Goal: Task Accomplishment & Management: Manage account settings

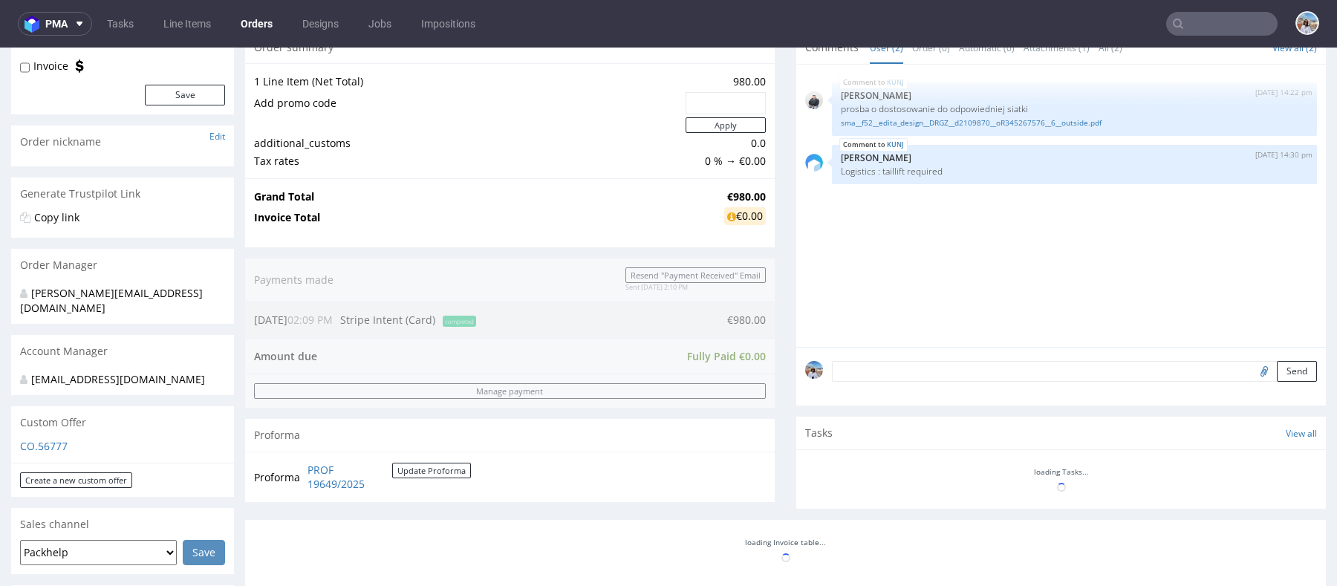
scroll to position [420, 0]
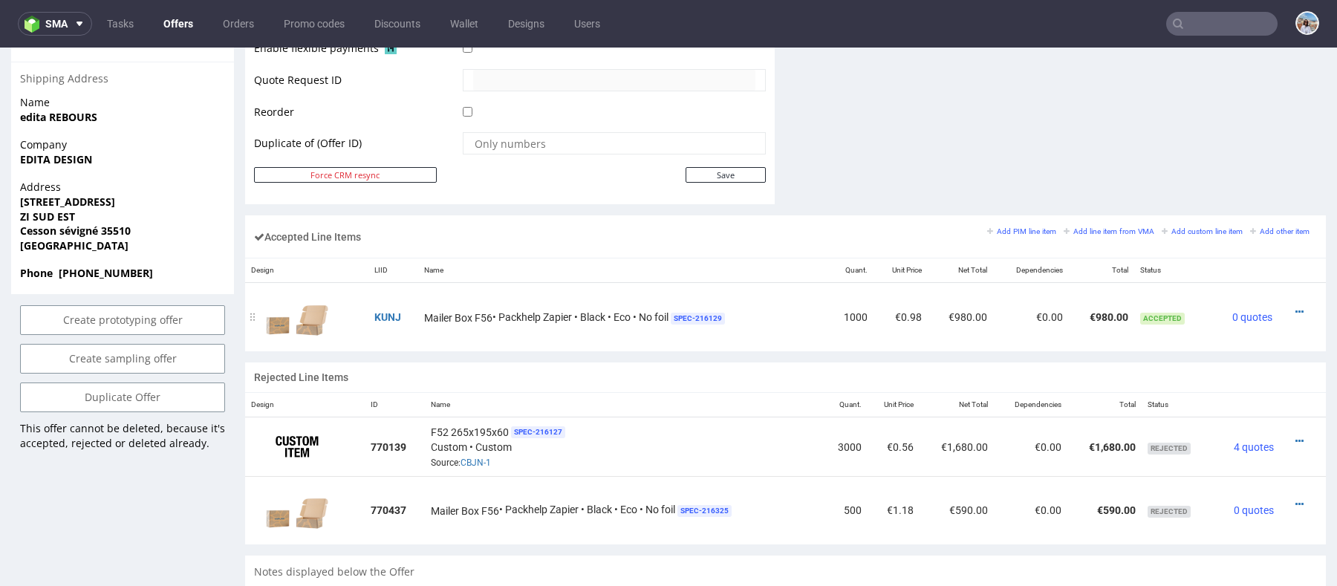
scroll to position [617, 0]
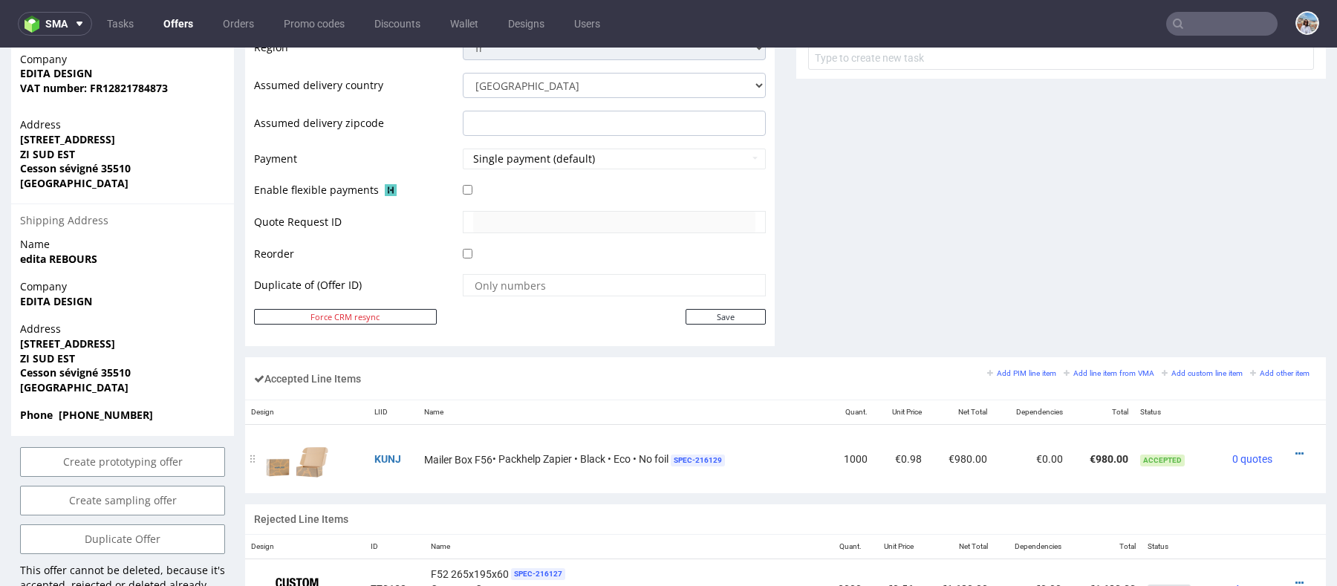
click at [1291, 448] on div at bounding box center [1297, 453] width 27 height 15
click at [1296, 449] on icon at bounding box center [1300, 454] width 8 height 10
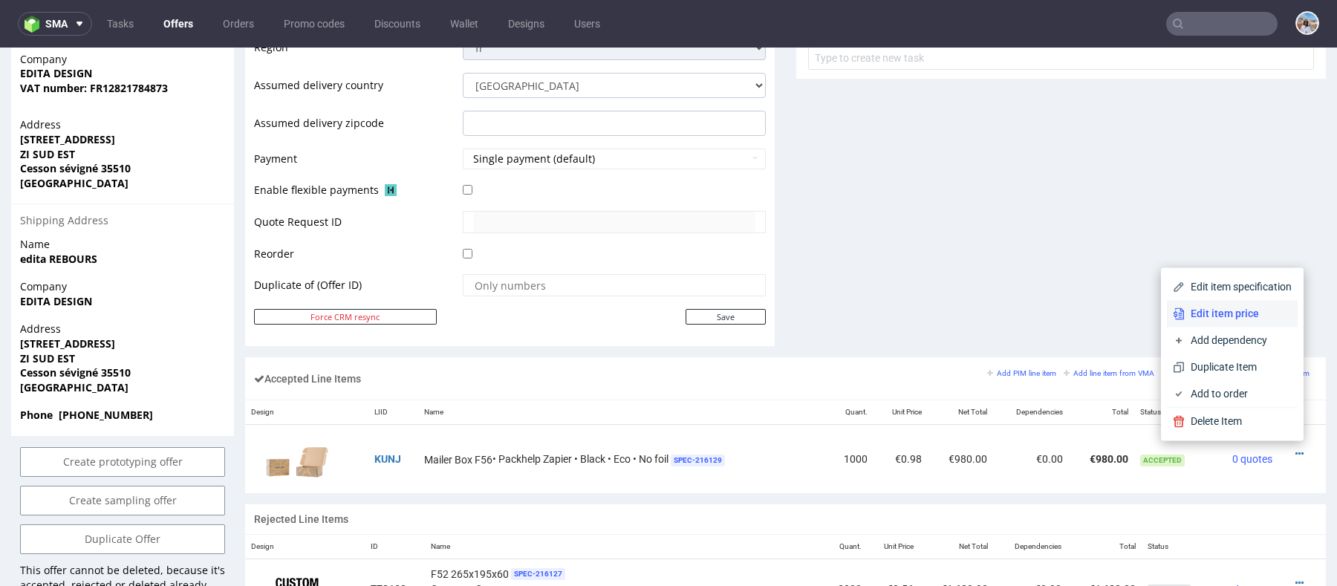
click at [1209, 314] on span "Edit item price" at bounding box center [1238, 313] width 107 height 15
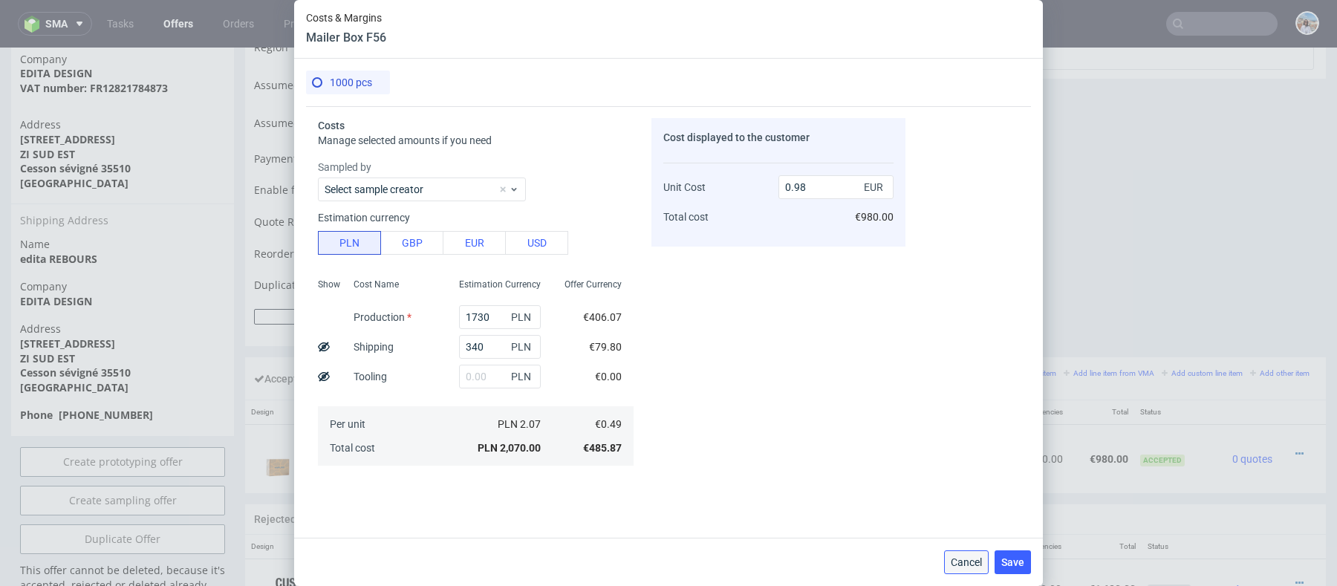
click at [961, 562] on span "Cancel" at bounding box center [966, 562] width 31 height 10
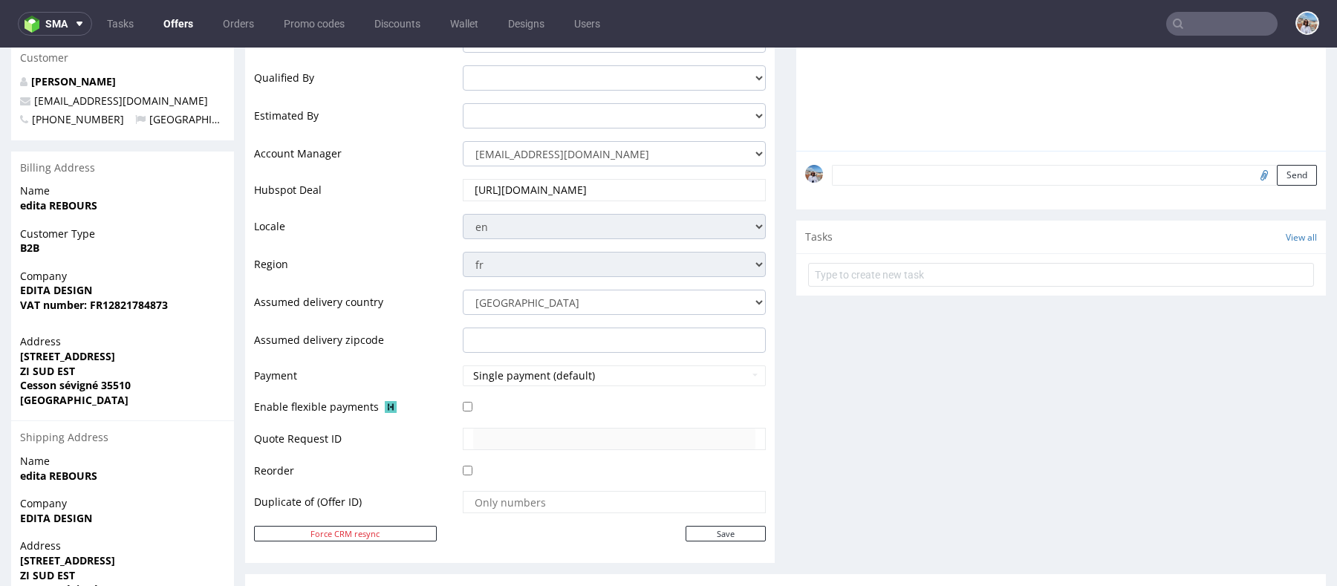
scroll to position [400, 0]
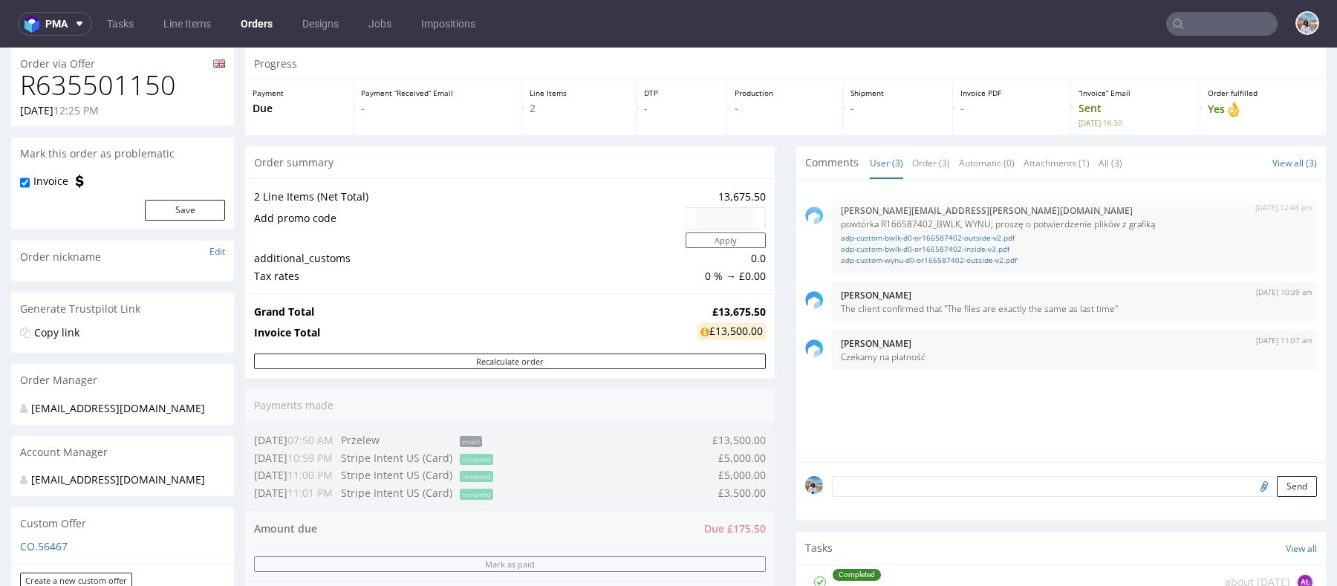
scroll to position [42, 0]
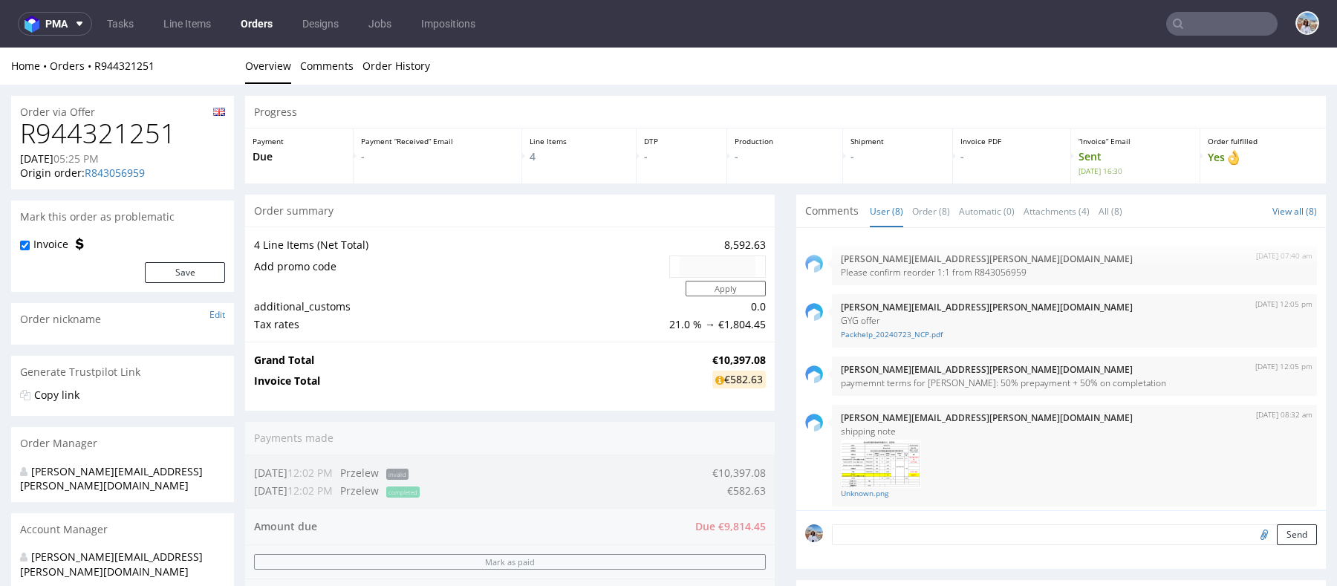
scroll to position [298, 0]
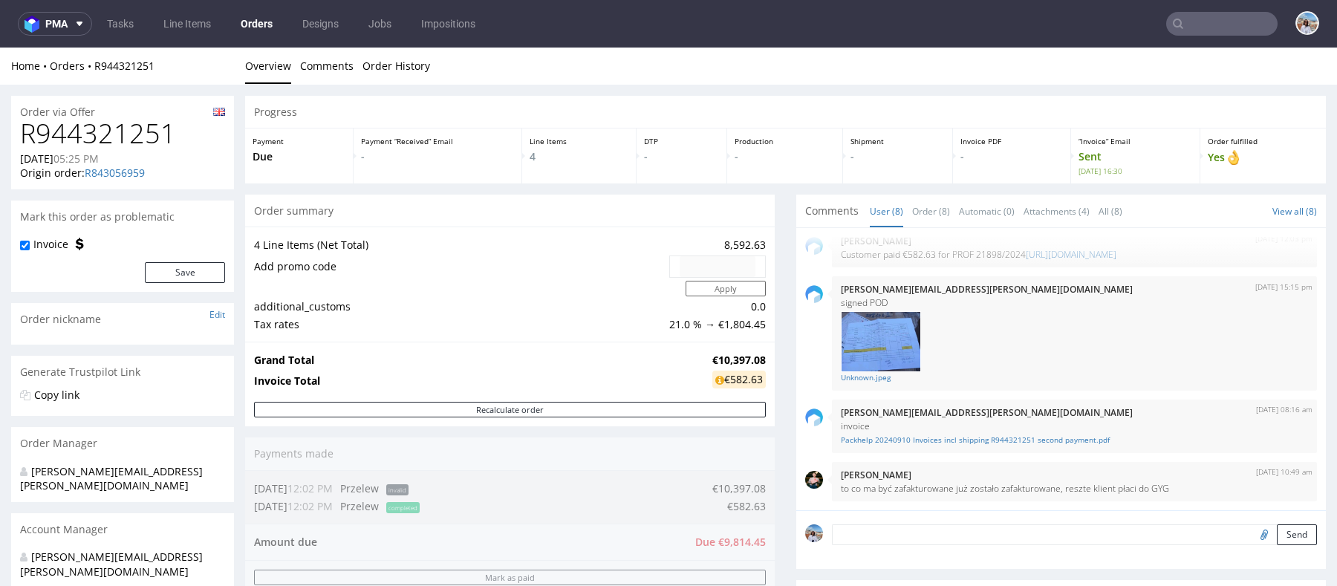
click at [1218, 33] on input "text" at bounding box center [1221, 24] width 111 height 24
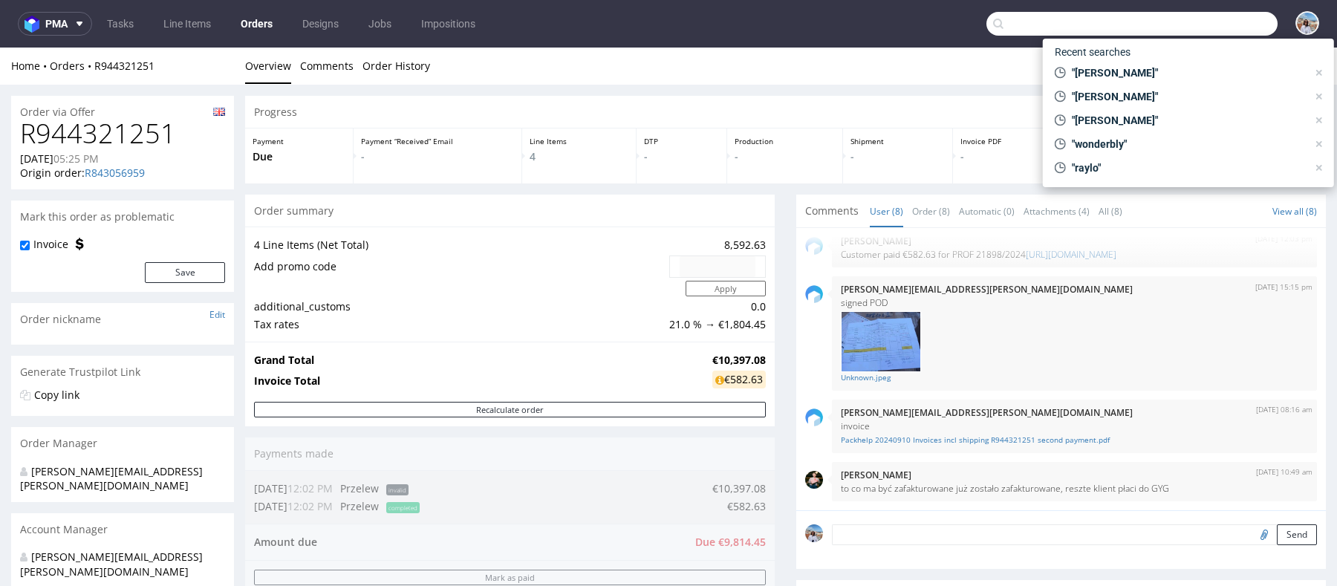
paste input "pjusdado@chantelet.com"
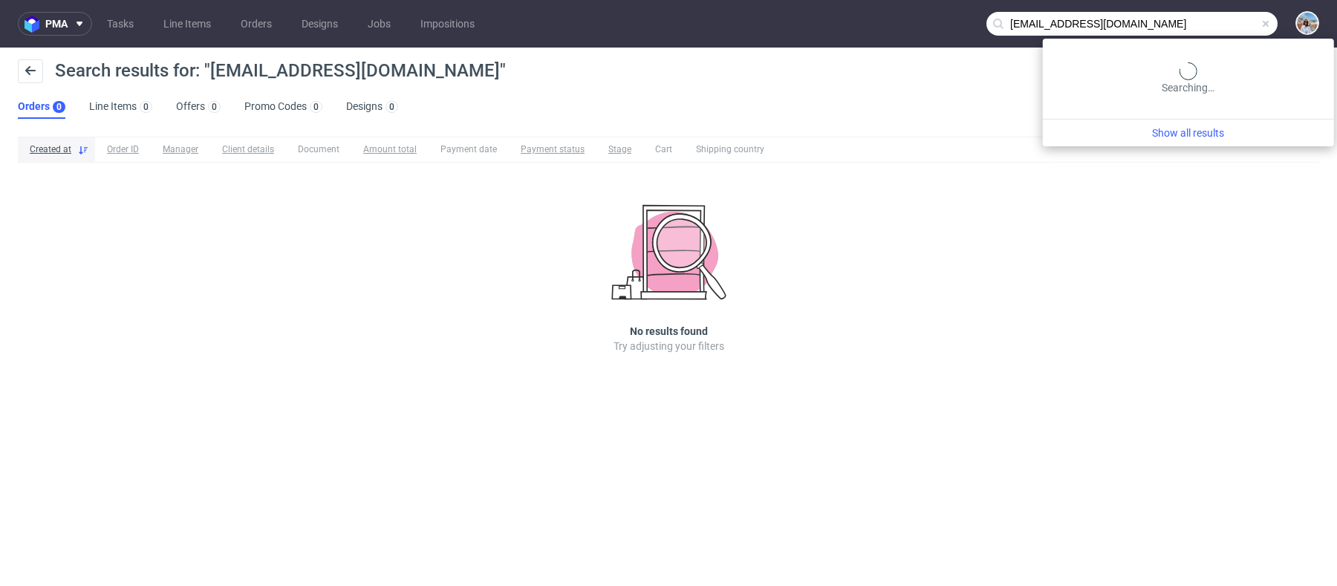
click at [1206, 27] on input "pjusdado@chantelet.com" at bounding box center [1132, 24] width 291 height 24
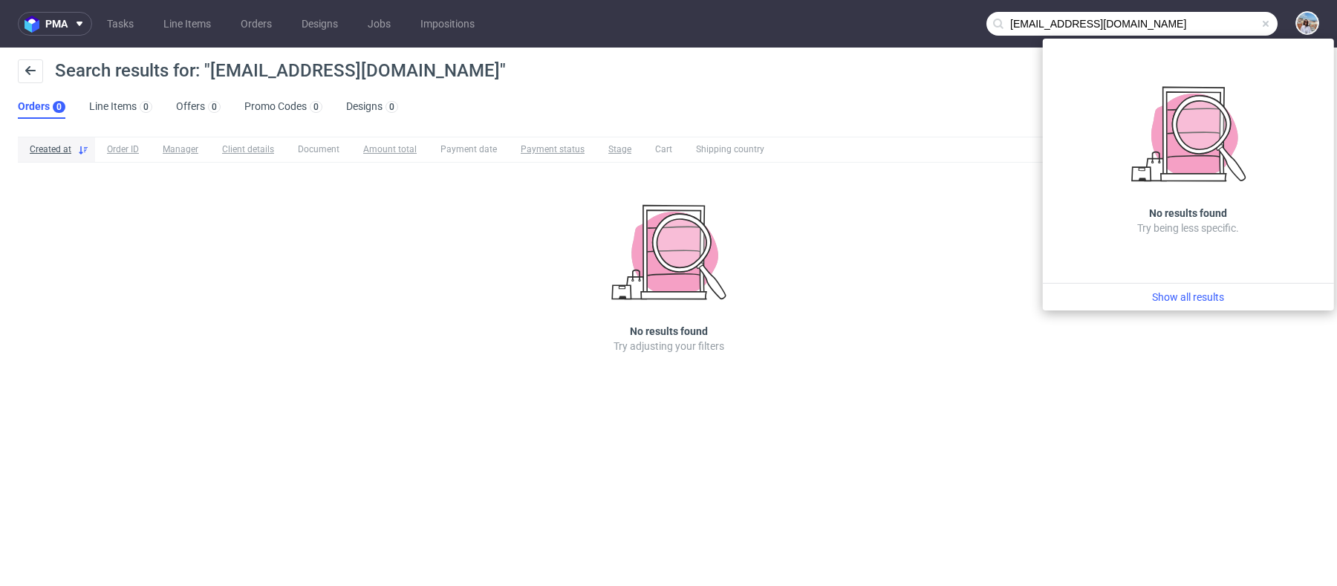
drag, startPoint x: 1053, startPoint y: 26, endPoint x: 969, endPoint y: 23, distance: 84.0
click at [969, 23] on nav "pma Tasks Line Items Orders Designs Jobs Impositions pjusdado@chantelet.com" at bounding box center [668, 24] width 1337 height 48
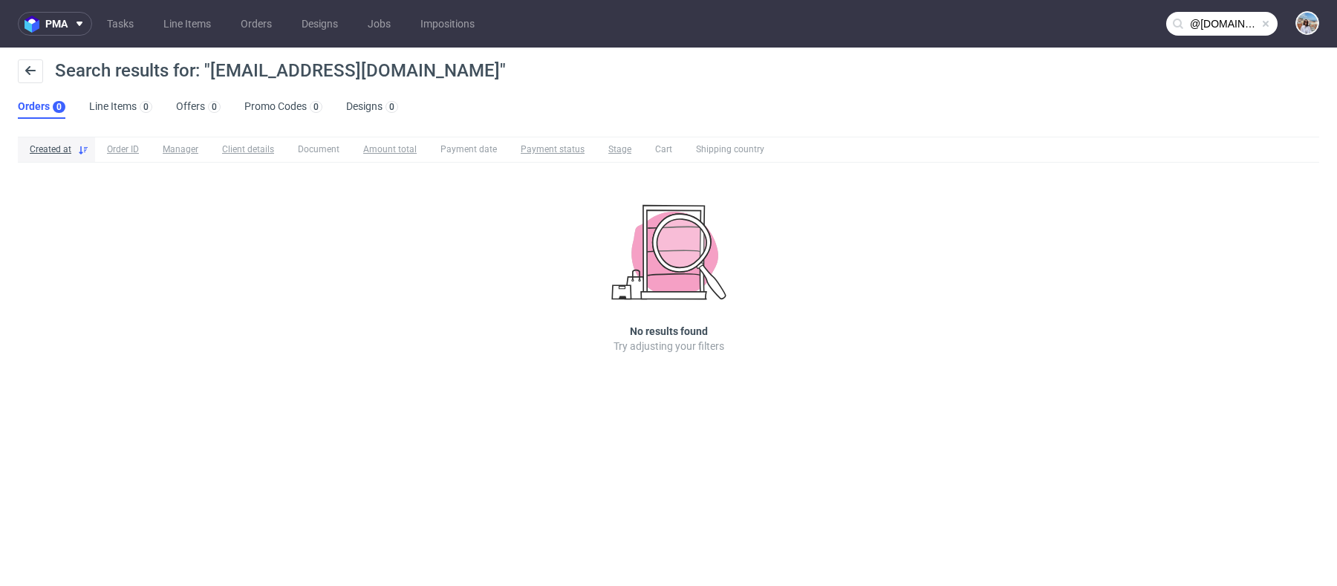
type input "@chantelet.com"
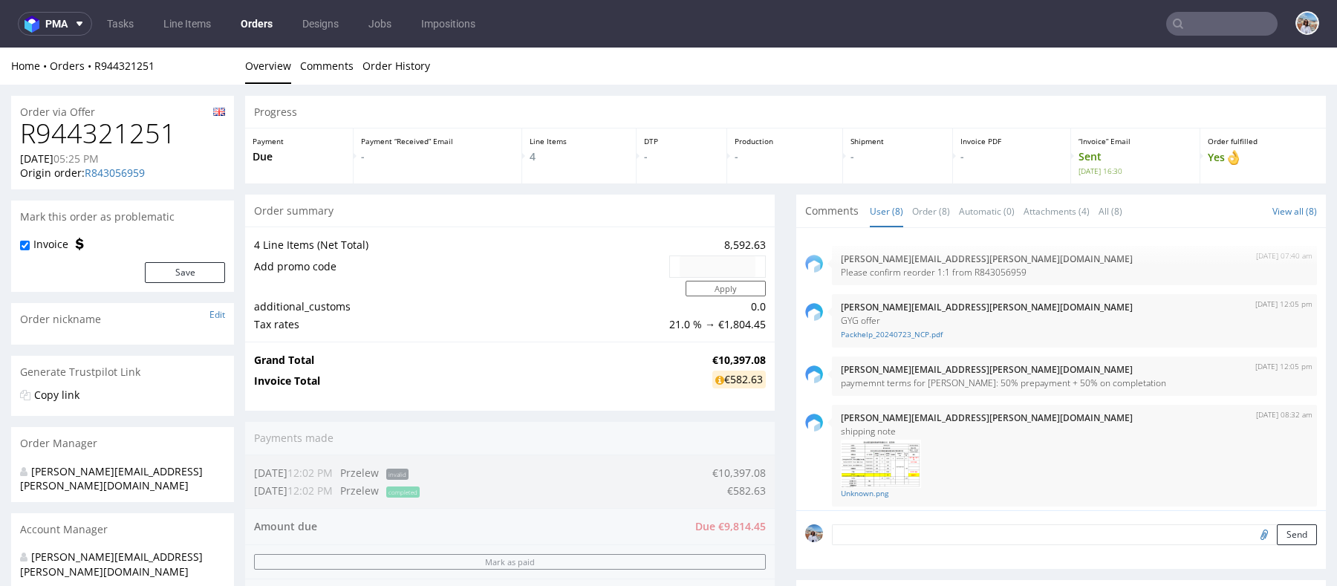
scroll to position [298, 0]
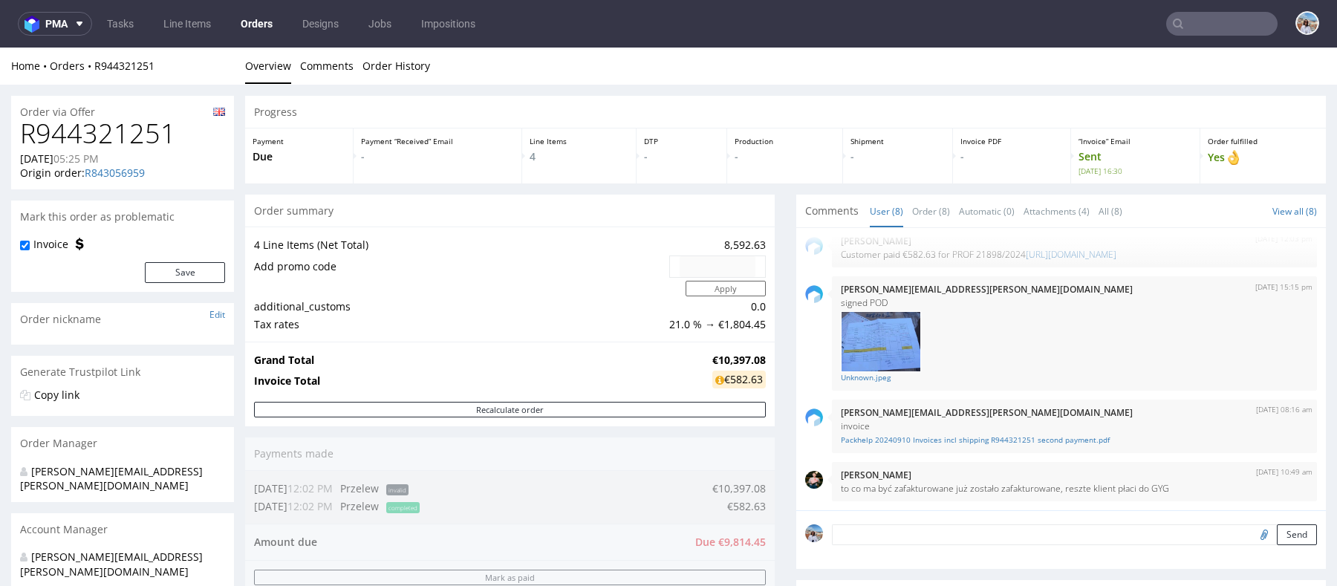
click at [1197, 38] on nav "pma Tasks Line Items Orders Designs Jobs Impositions" at bounding box center [668, 24] width 1337 height 48
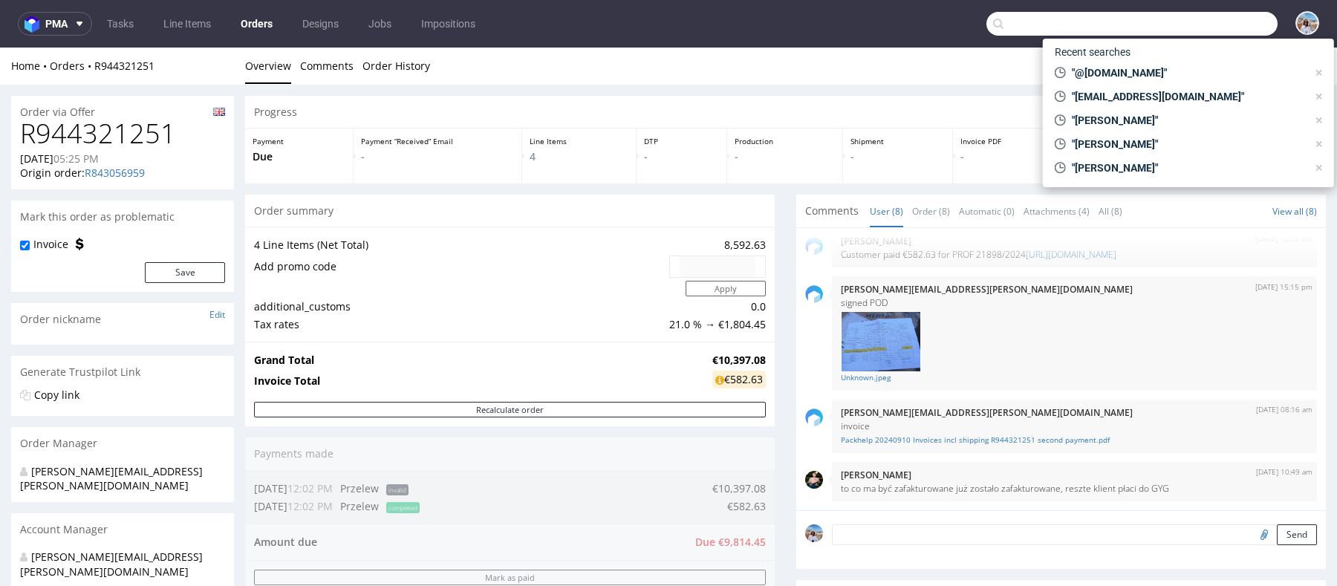
click at [1199, 29] on input "text" at bounding box center [1132, 24] width 291 height 24
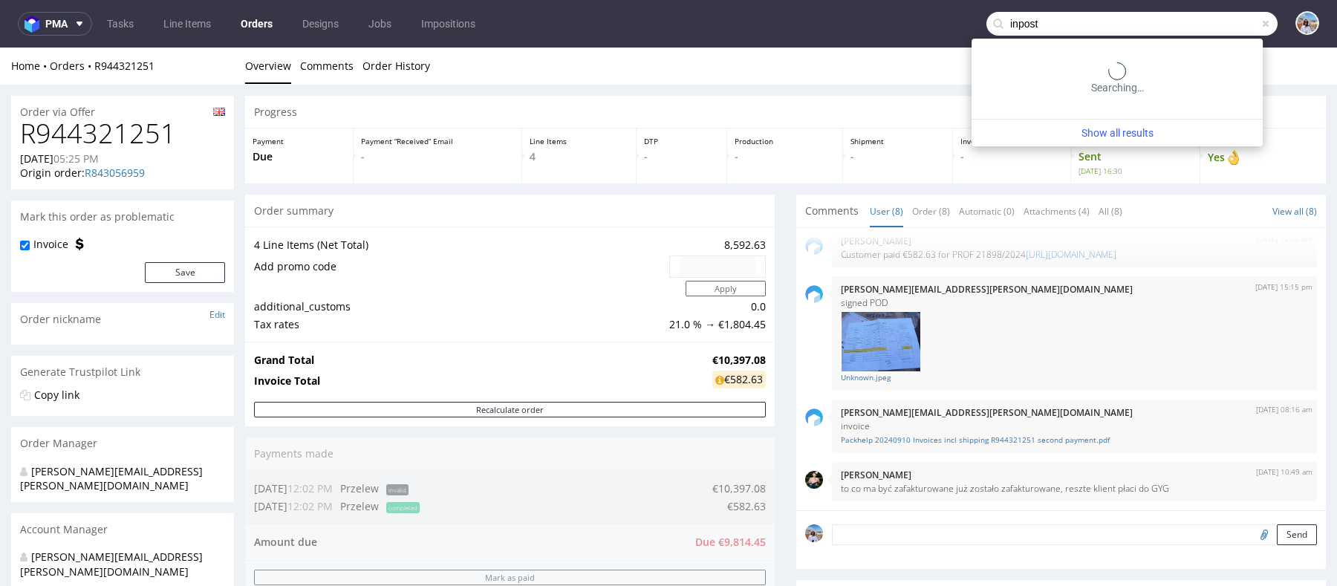
type input "inpost"
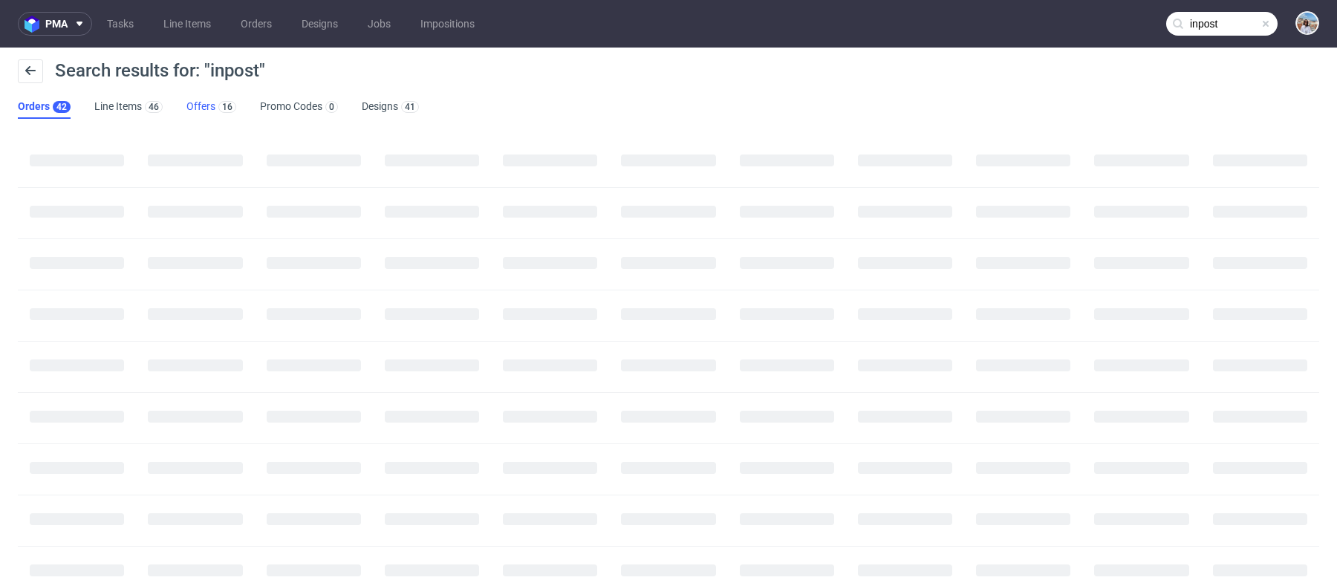
click at [205, 103] on link "Offers 16" at bounding box center [211, 107] width 50 height 24
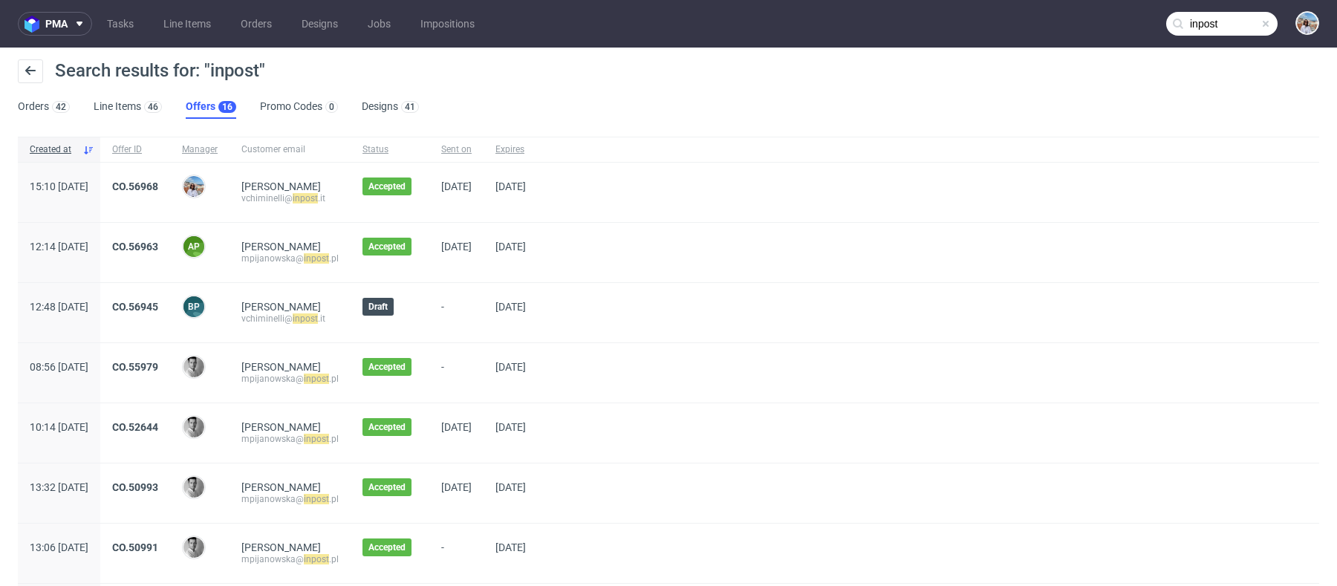
click at [166, 178] on div "CO.56968" at bounding box center [135, 192] width 70 height 59
click at [158, 181] on link "CO.56968" at bounding box center [135, 187] width 46 height 12
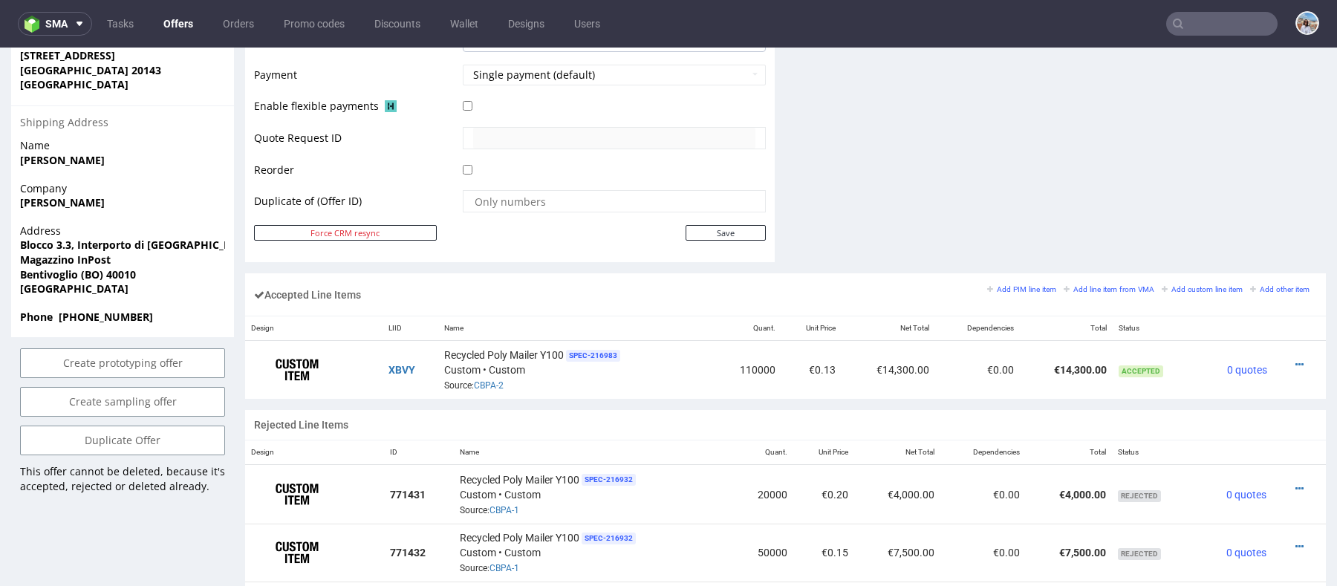
scroll to position [756, 0]
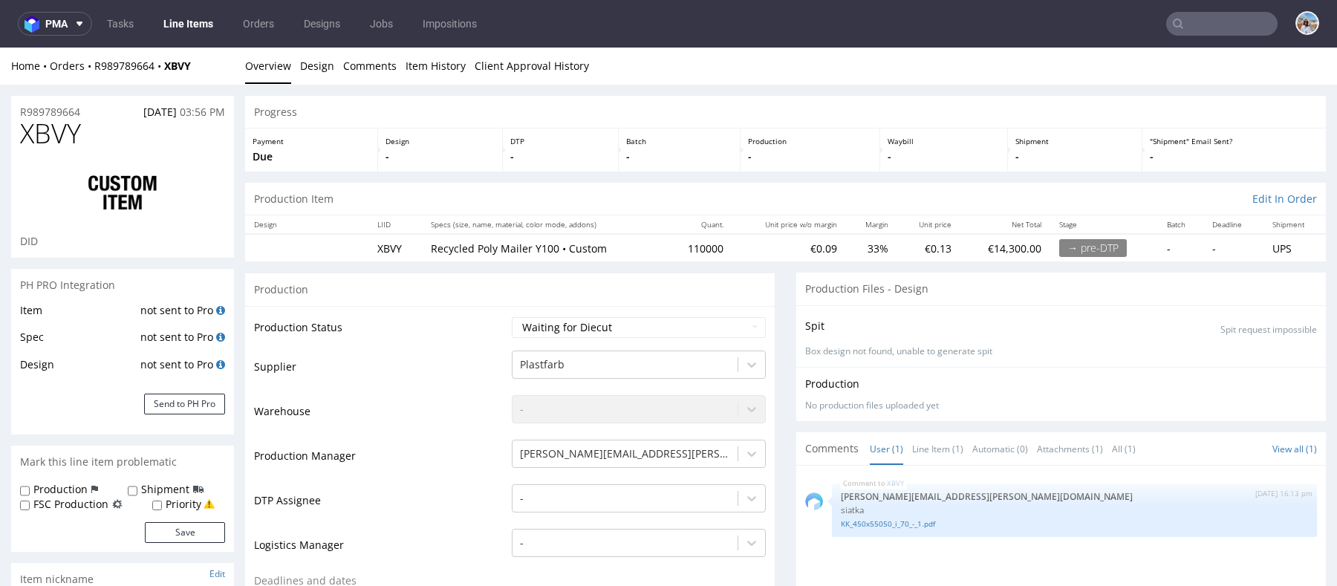
scroll to position [78, 0]
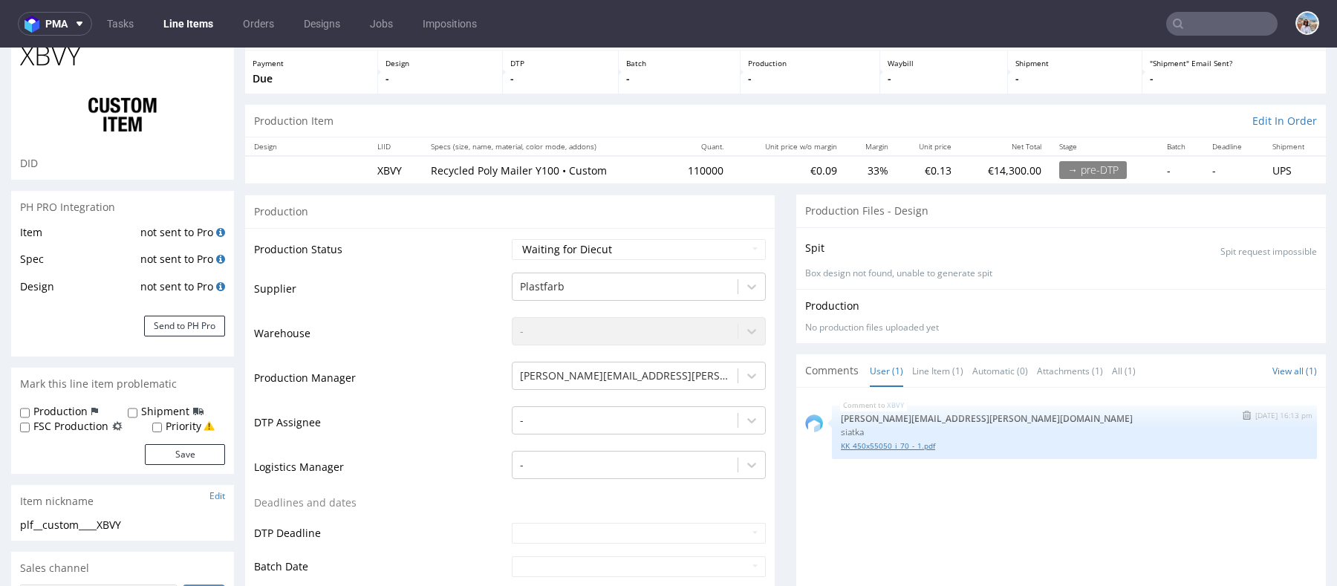
click at [900, 442] on link "KK_450x55050_i_70_-_1.pdf" at bounding box center [1074, 446] width 467 height 11
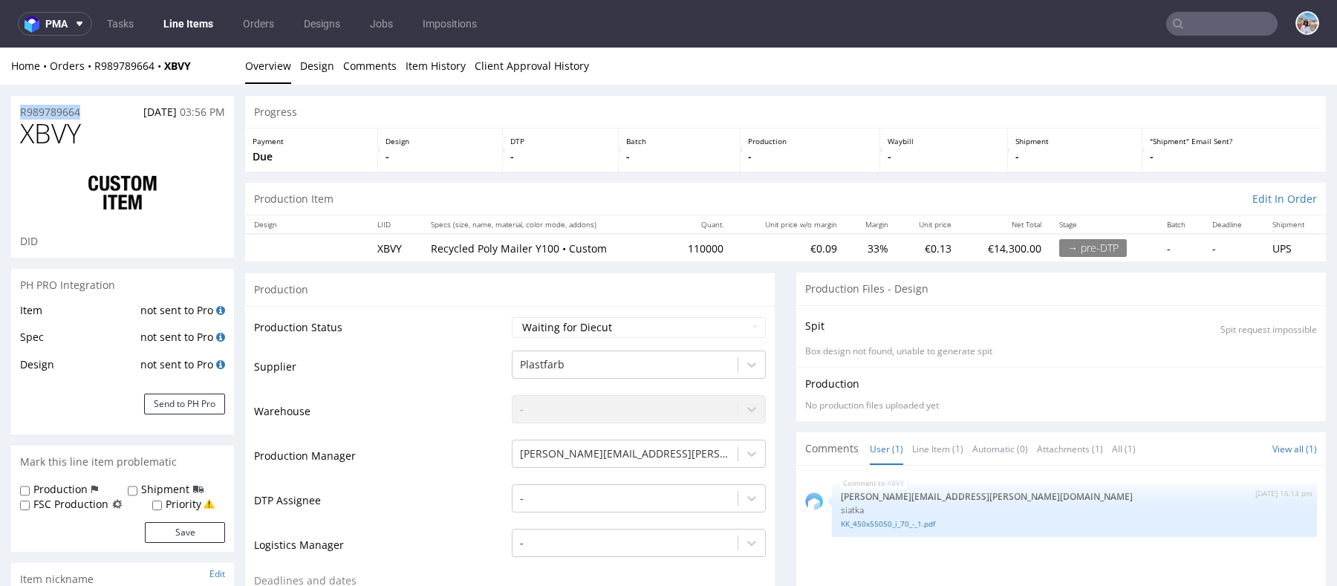
drag, startPoint x: 91, startPoint y: 113, endPoint x: 17, endPoint y: 110, distance: 74.3
click at [17, 110] on div "R989789664 01.10.2025 03:56 PM" at bounding box center [122, 108] width 223 height 24
copy p "R989789664"
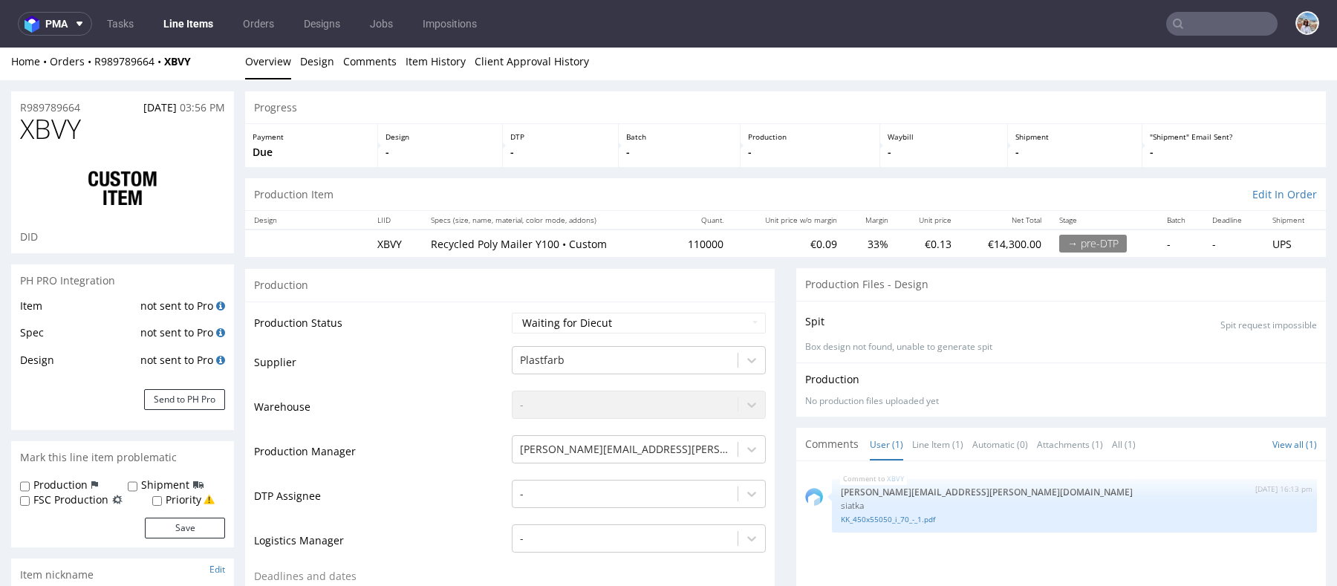
click at [1004, 240] on td "€14,300.00" at bounding box center [1006, 243] width 90 height 27
copy td "€14,300.00"
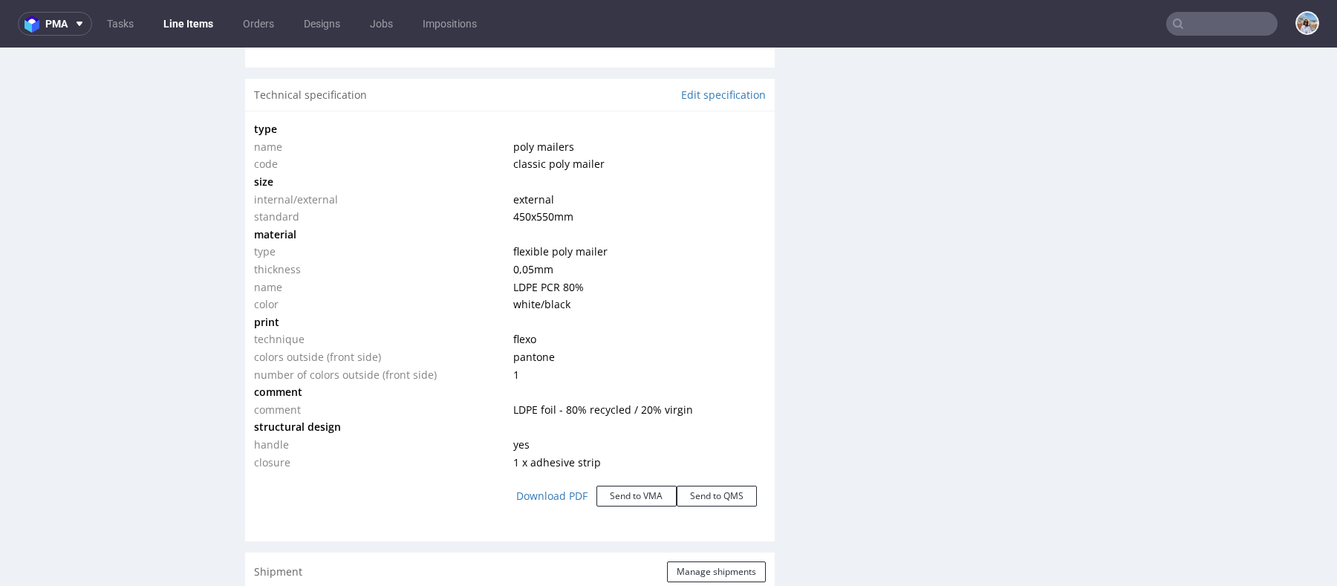
scroll to position [1339, 0]
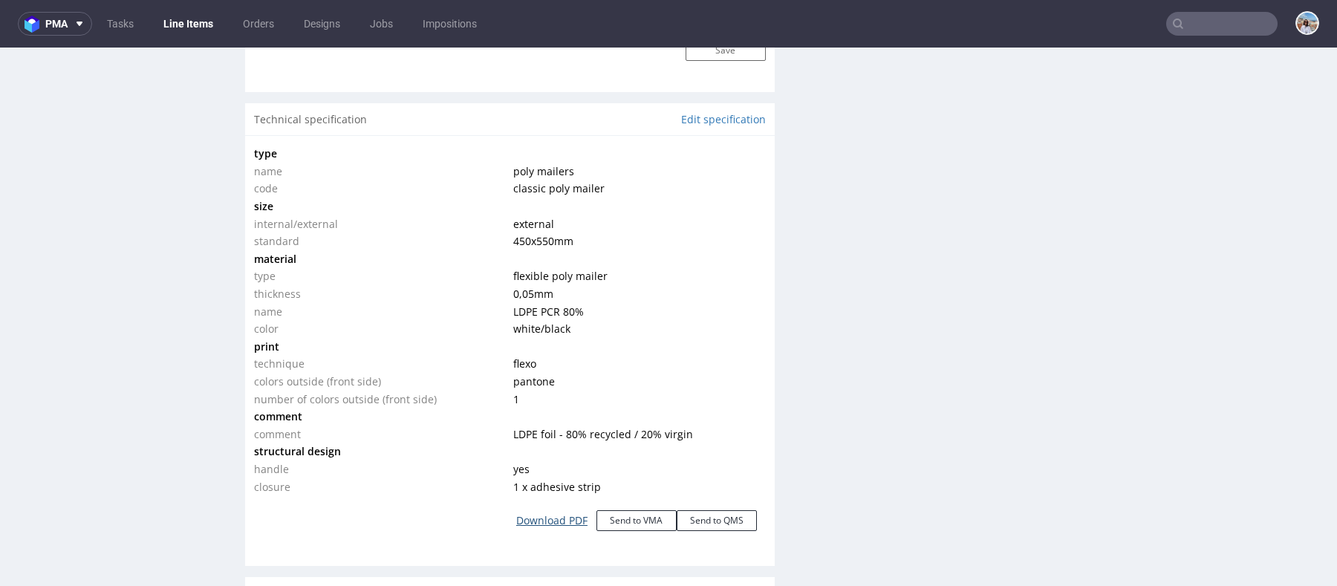
click at [554, 519] on link "Download PDF" at bounding box center [551, 520] width 89 height 33
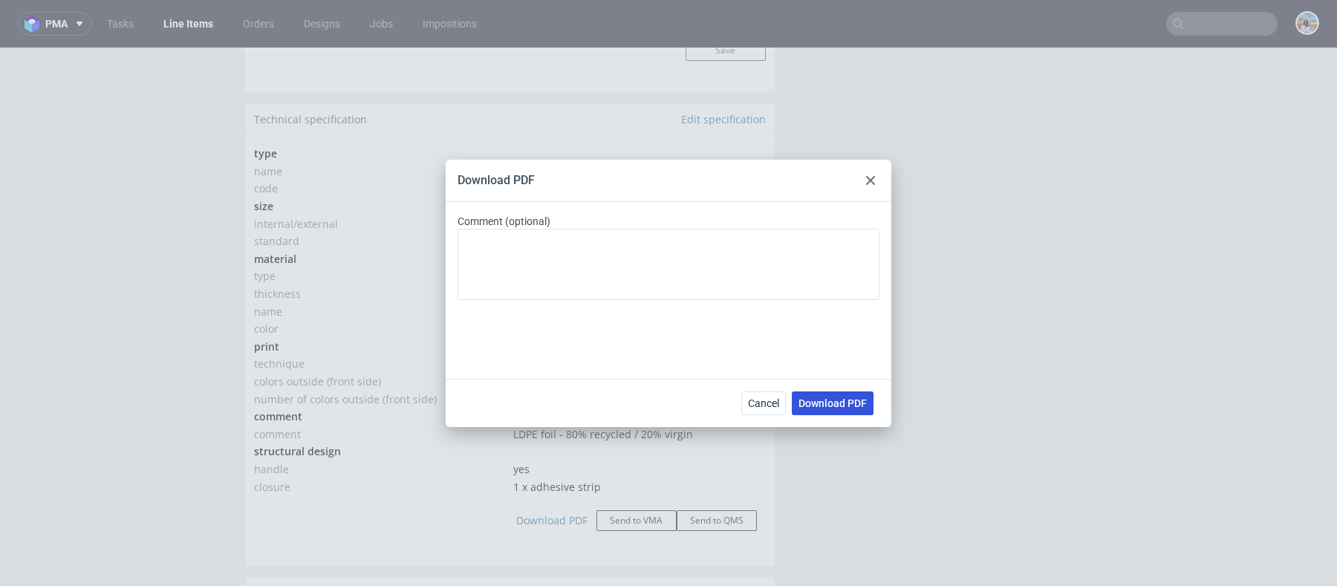
click at [827, 405] on span "Download PDF" at bounding box center [833, 403] width 68 height 10
drag, startPoint x: 865, startPoint y: 176, endPoint x: 943, endPoint y: 131, distance: 89.2
click at [866, 176] on icon at bounding box center [870, 180] width 9 height 9
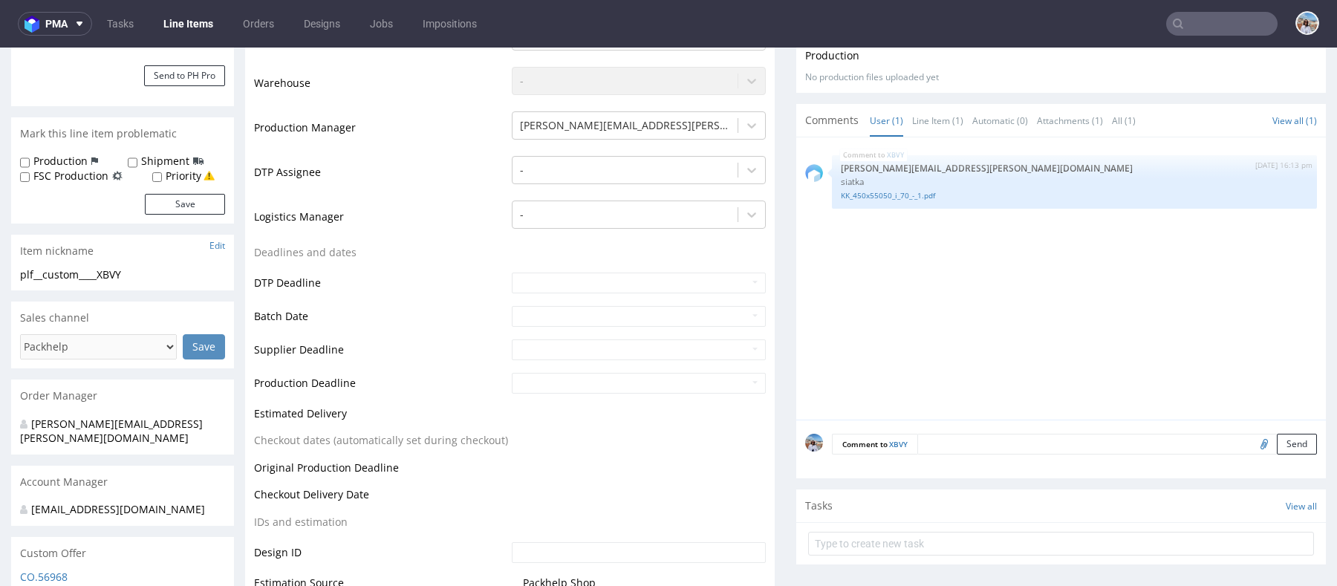
scroll to position [386, 0]
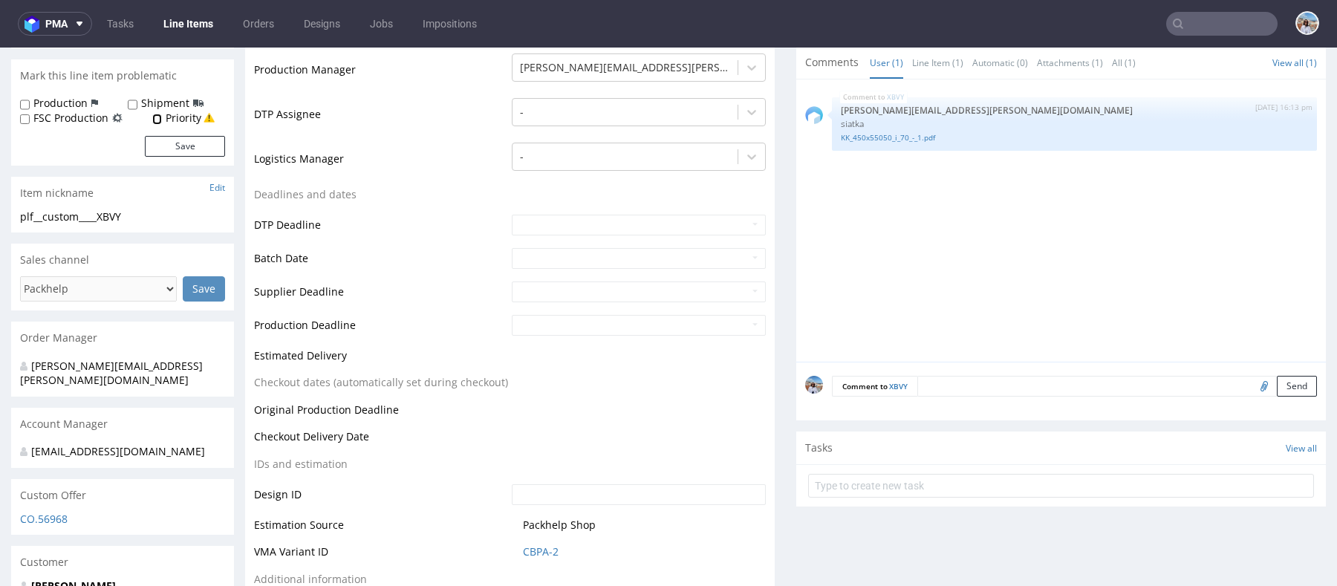
click at [156, 119] on input "Priority" at bounding box center [157, 120] width 10 height 12
checkbox input "true"
click at [170, 143] on button "Save" at bounding box center [185, 146] width 80 height 21
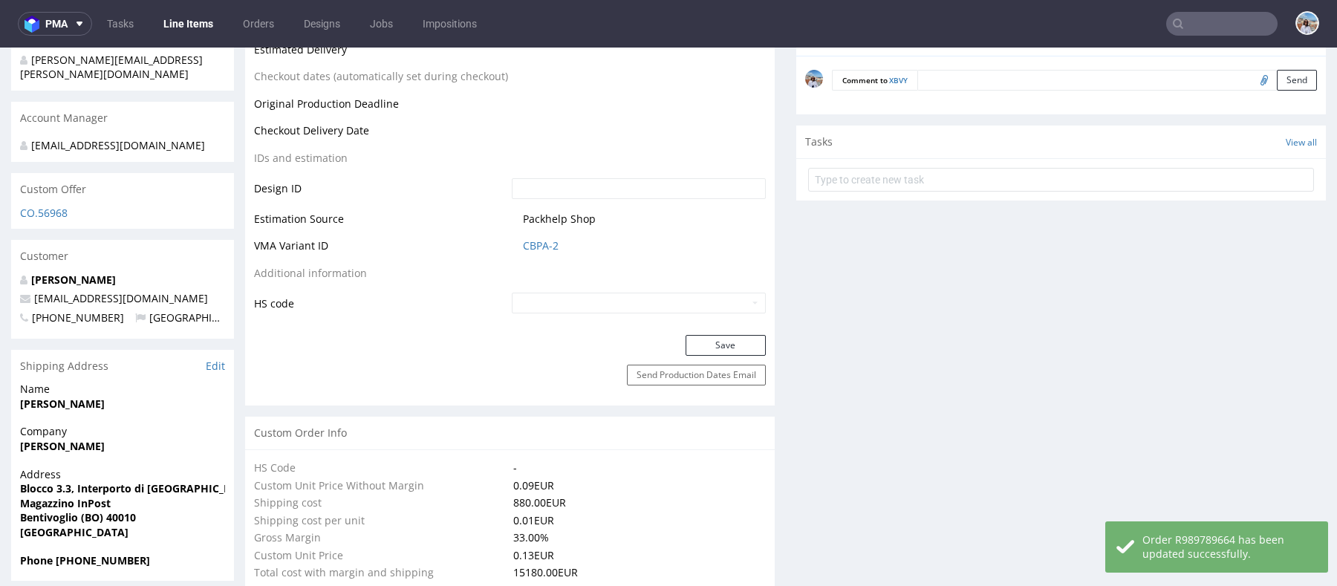
scroll to position [670, 0]
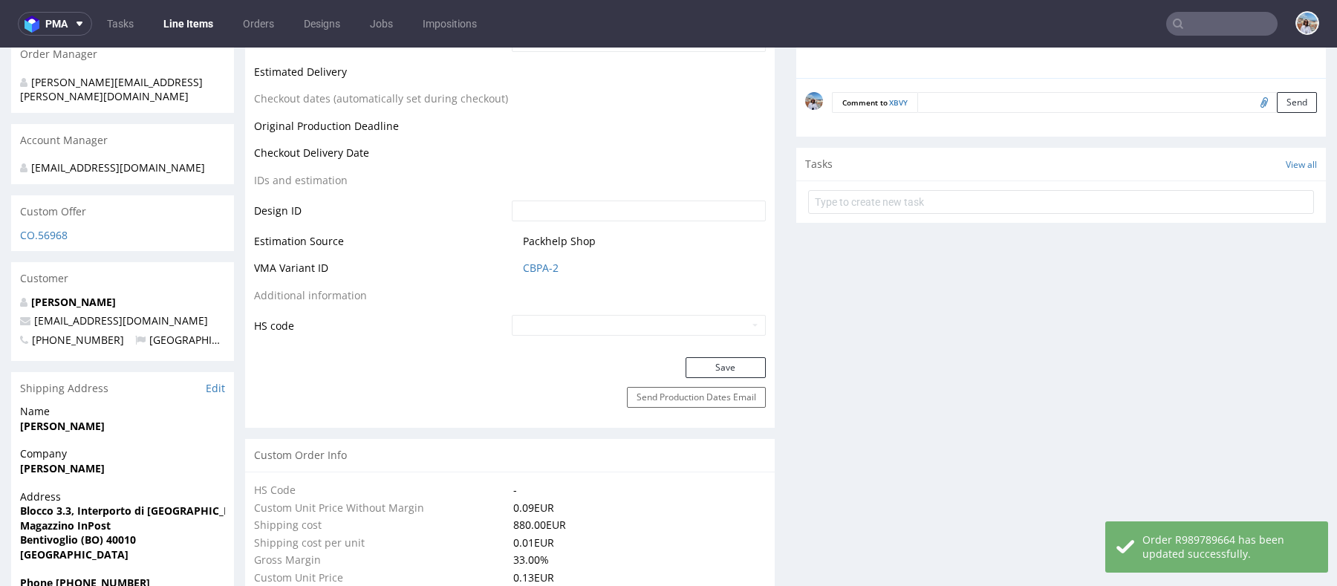
click at [961, 100] on textarea at bounding box center [1117, 102] width 400 height 21
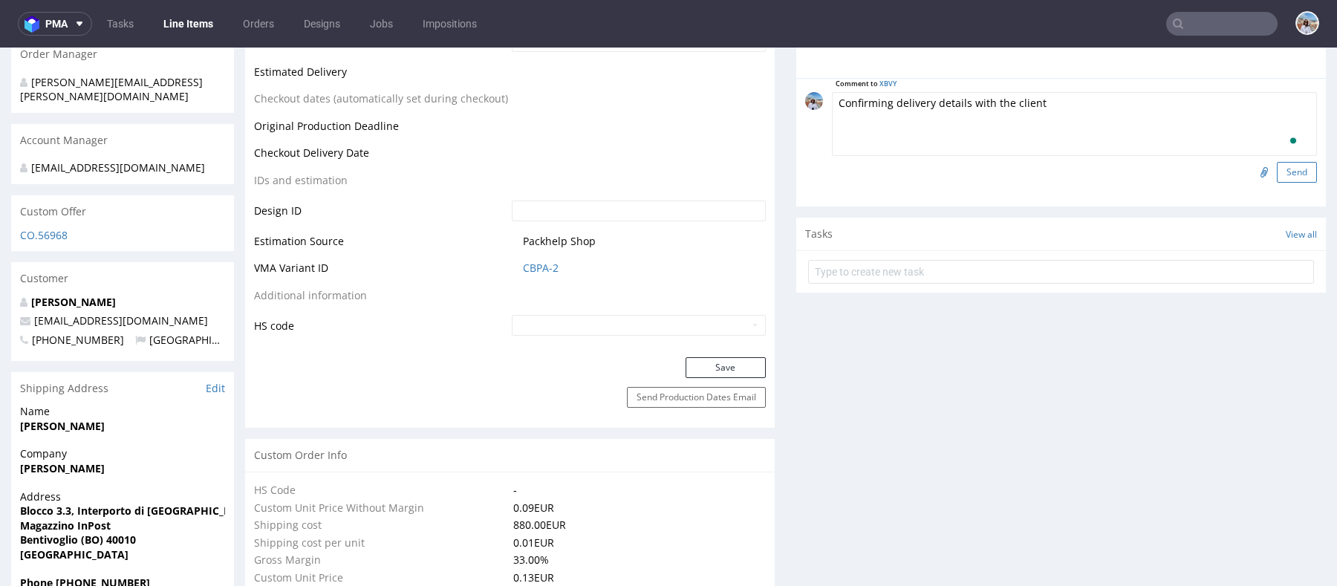
type textarea "Confirming delivery details with the client"
click at [1277, 177] on button "Send" at bounding box center [1297, 172] width 40 height 21
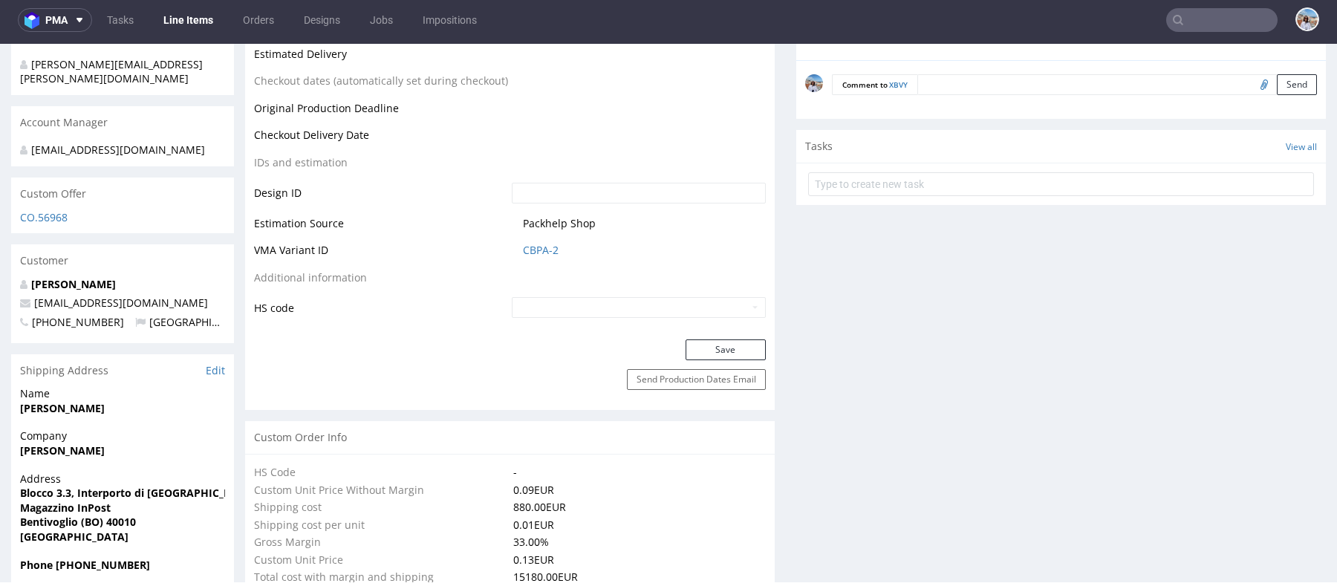
scroll to position [692, 0]
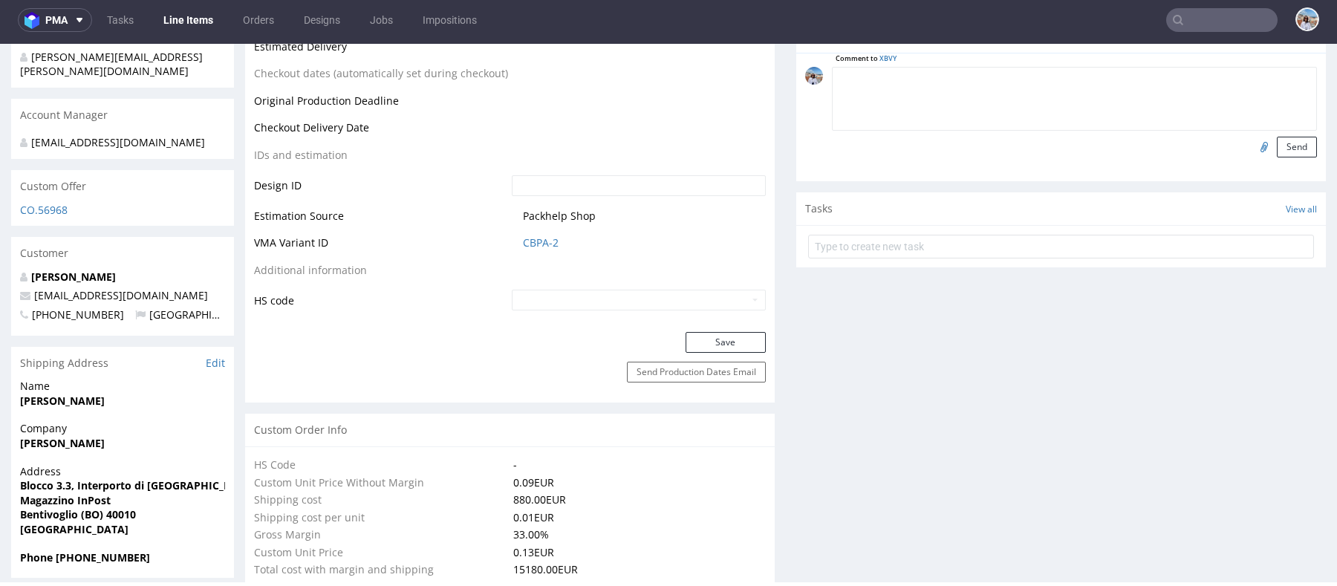
click at [970, 79] on textarea at bounding box center [1074, 99] width 485 height 64
type textarea "PC"
click at [1252, 146] on input "file" at bounding box center [1262, 146] width 21 height 19
type input "C:\fakepath\R989789664_XBVY.pdf"
click at [1287, 145] on button "Send" at bounding box center [1297, 147] width 40 height 21
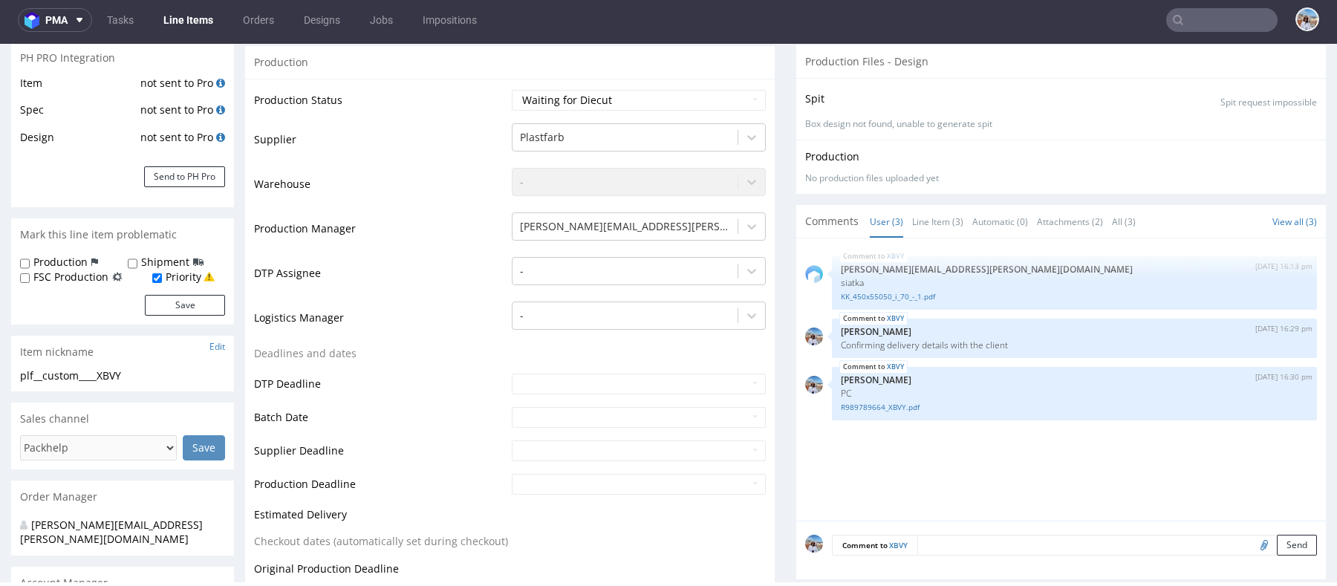
scroll to position [500, 0]
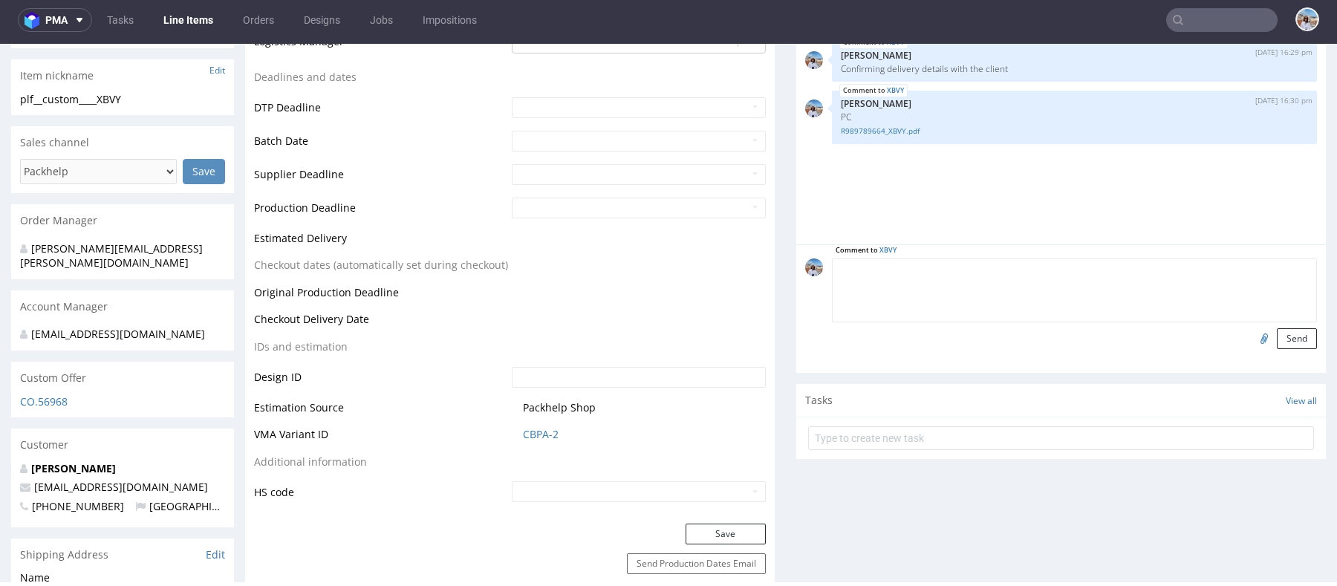
click at [1015, 268] on textarea at bounding box center [1074, 291] width 485 height 64
click at [876, 264] on textarea "Awaiting PO - then we will share a proforma invoice" at bounding box center [1074, 291] width 485 height 64
type textarea "Awaiting offical PO - then we will share a proforma invoice"
click at [1290, 336] on button "Send" at bounding box center [1297, 338] width 40 height 21
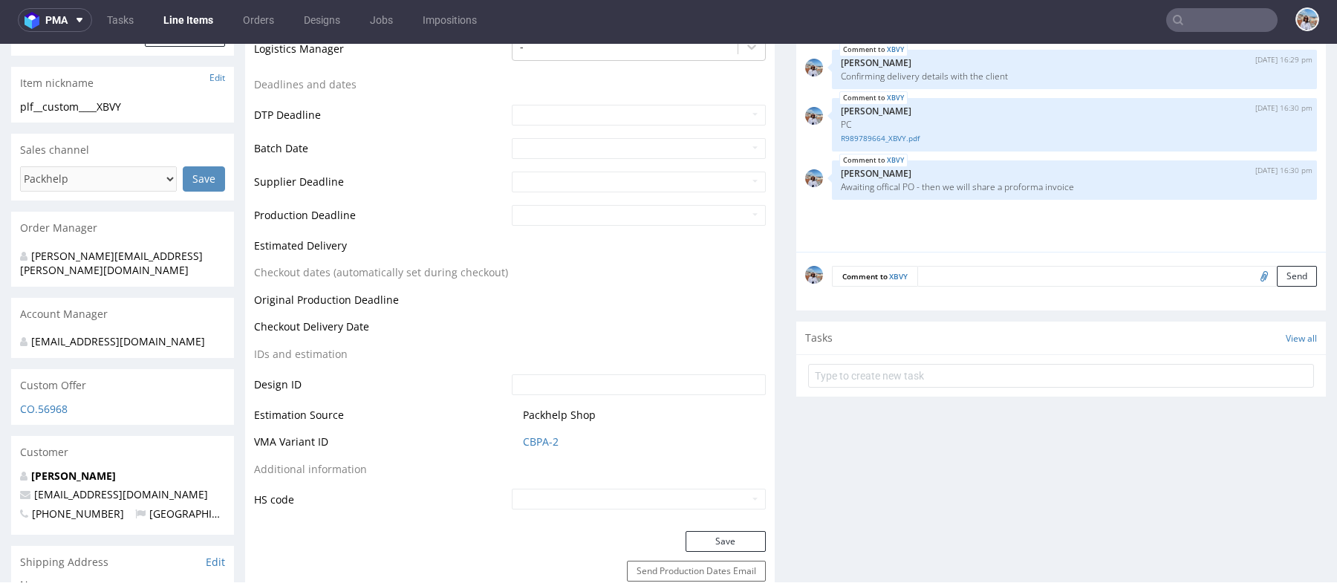
scroll to position [606, 0]
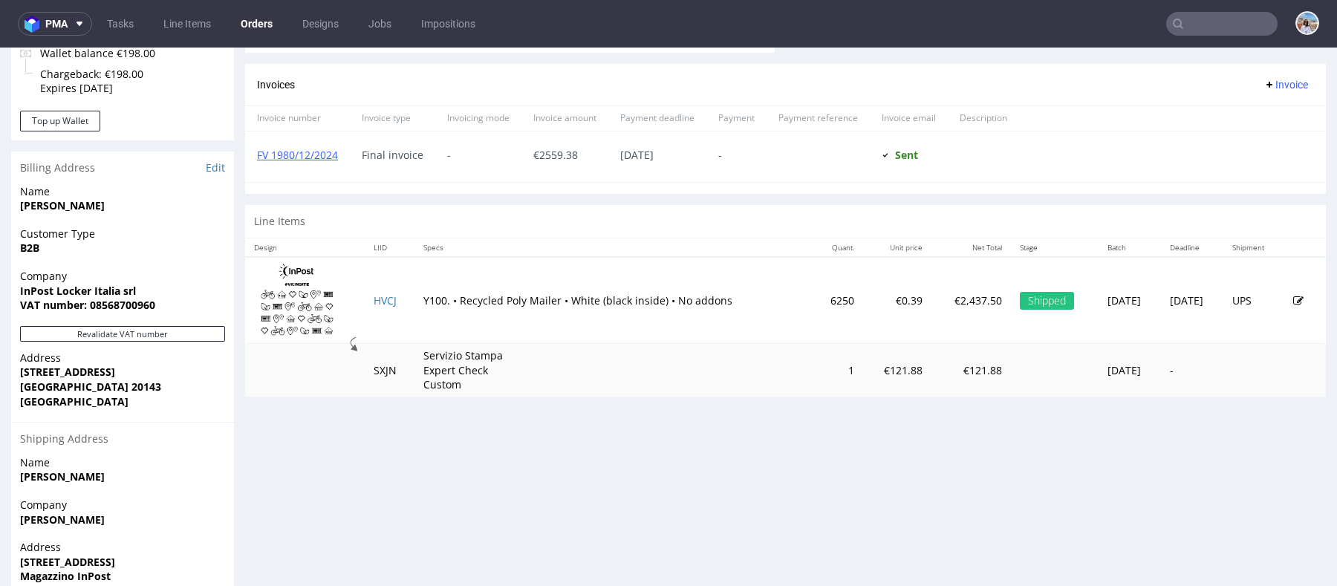
scroll to position [657, 0]
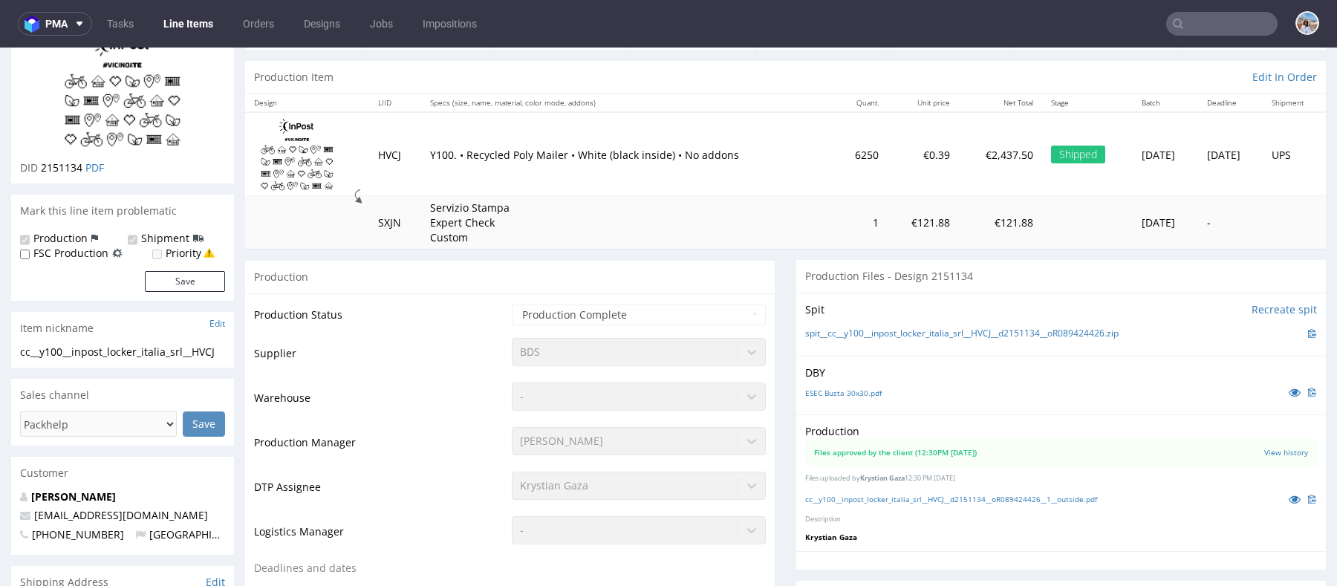
scroll to position [160, 0]
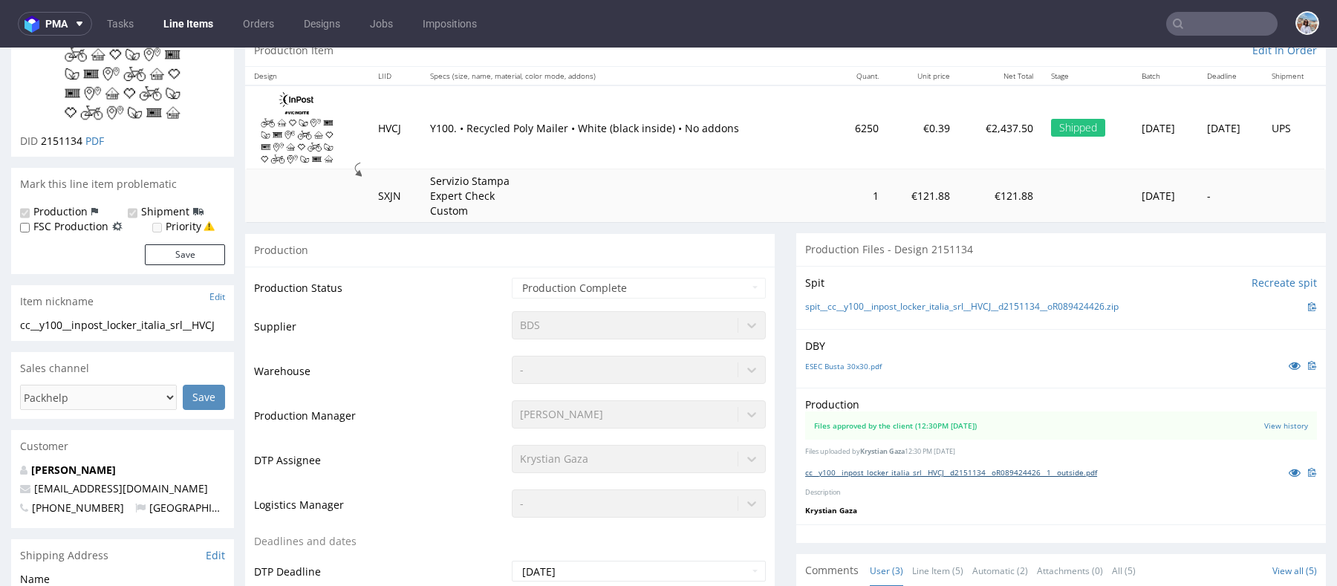
click at [860, 472] on link "cc__y100__inpost_locker_italia_srl__HVCJ__d2151134__oR089424426__1__outside.pdf" at bounding box center [951, 472] width 292 height 10
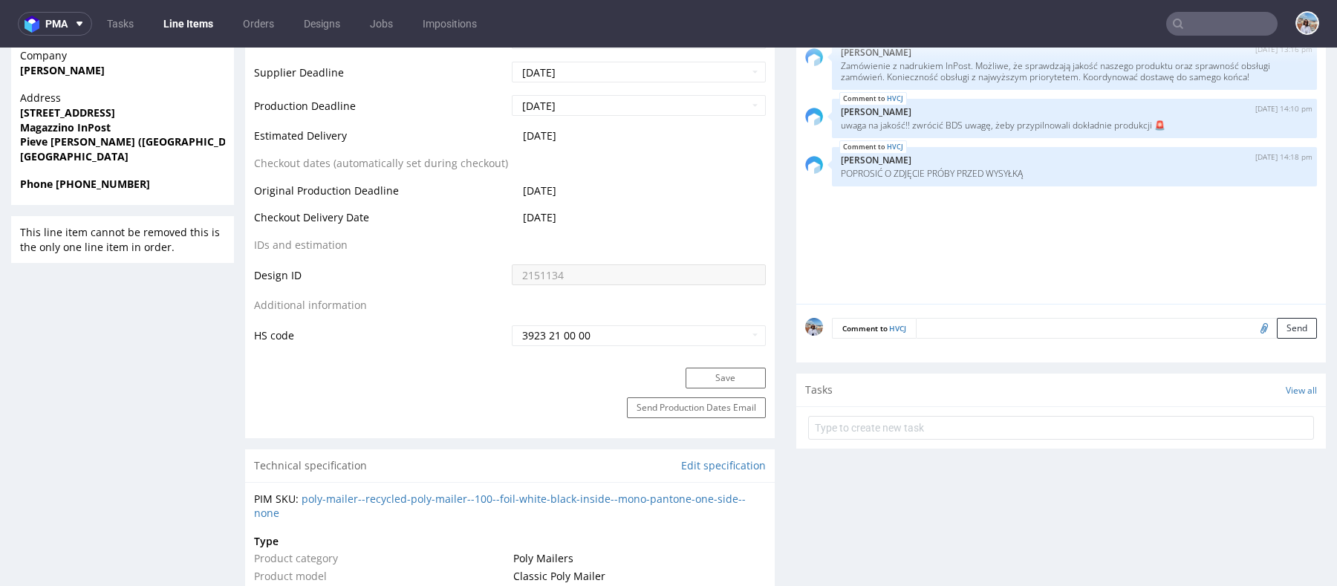
scroll to position [559, 0]
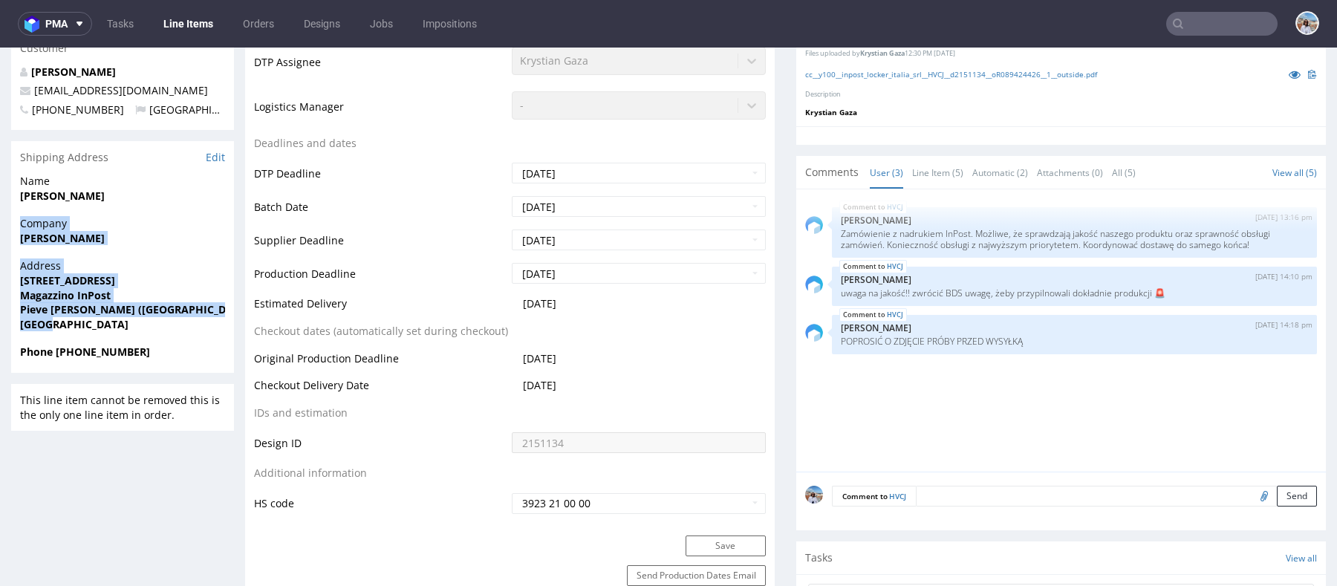
drag, startPoint x: 48, startPoint y: 342, endPoint x: 13, endPoint y: 241, distance: 106.0
click at [13, 241] on section "Shipping Address Edit Name [PERSON_NAME] Company [PERSON_NAME] Address [STREET_…" at bounding box center [122, 257] width 223 height 232
drag, startPoint x: 190, startPoint y: 364, endPoint x: 16, endPoint y: 242, distance: 212.9
click at [16, 242] on section "Shipping Address Edit Name [PERSON_NAME] Company [PERSON_NAME] Address [STREET_…" at bounding box center [122, 257] width 223 height 232
copy section "Company [PERSON_NAME] Address [STREET_ADDRESS] Phone [PHONE_NUMBER]"
